Goal: Information Seeking & Learning: Learn about a topic

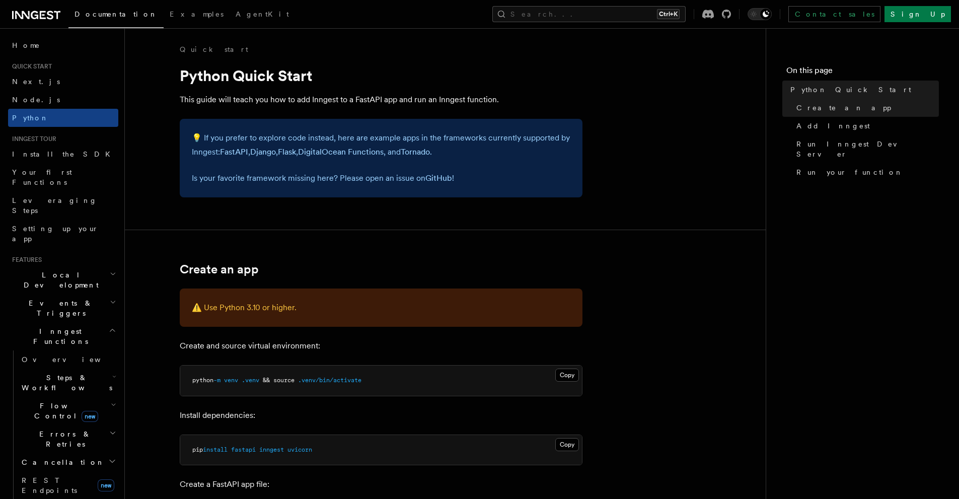
click at [110, 17] on span "Documentation" at bounding box center [116, 14] width 83 height 8
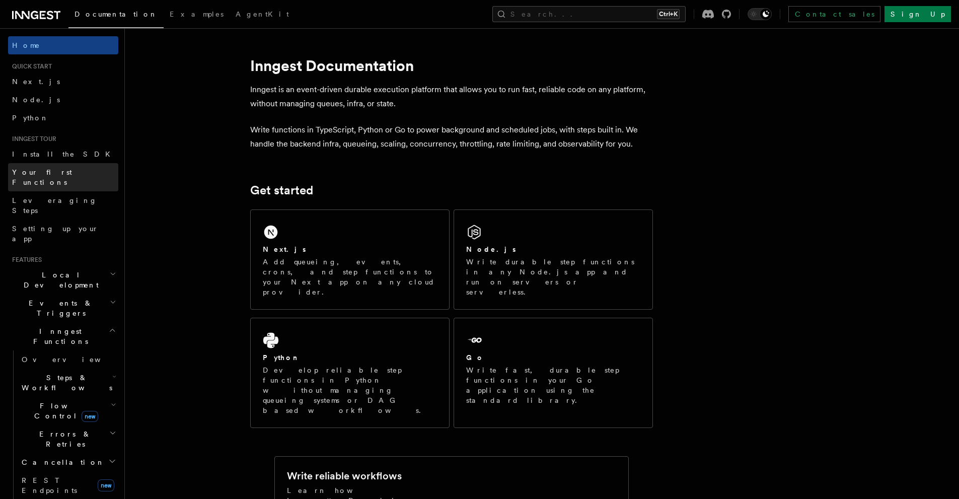
click at [68, 173] on span "Your first Functions" at bounding box center [42, 177] width 60 height 18
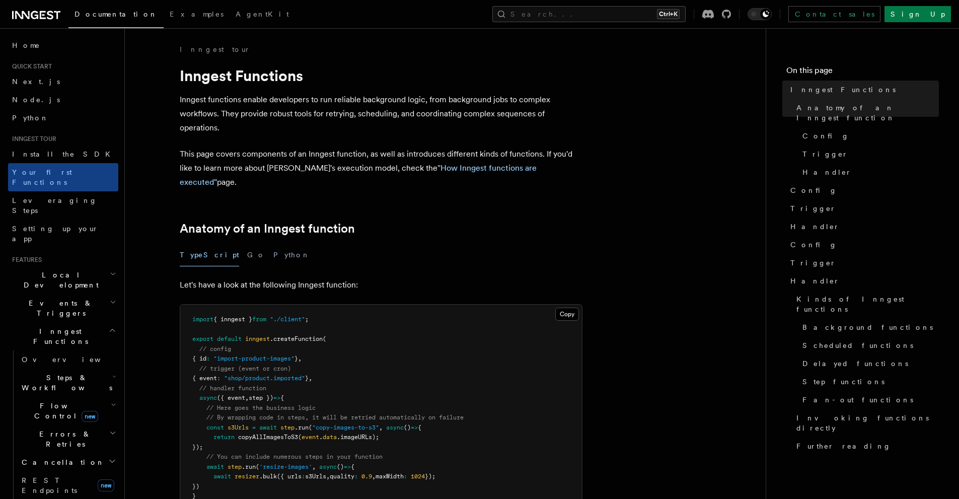
click at [44, 18] on icon at bounding box center [43, 15] width 6 height 8
